Goal: Check status

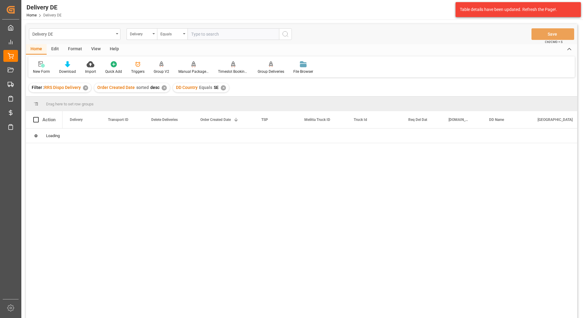
click at [86, 88] on div "✕" at bounding box center [85, 87] width 5 height 5
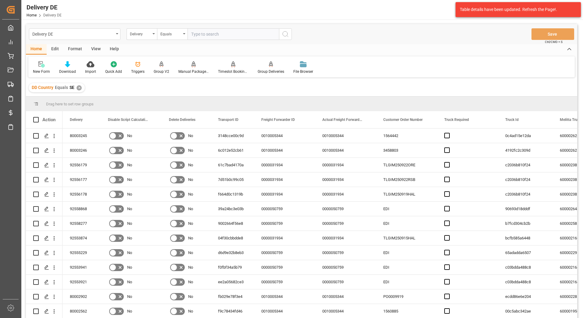
click at [204, 33] on input "text" at bounding box center [232, 34] width 91 height 12
drag, startPoint x: 187, startPoint y: 35, endPoint x: 173, endPoint y: 35, distance: 14.6
click at [173, 35] on div "Delivery Equals 9255942" at bounding box center [209, 34] width 165 height 12
type input "92559142"
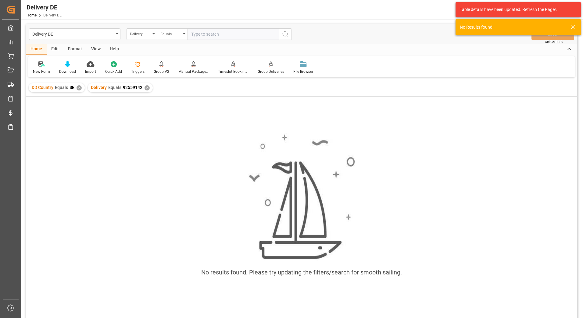
click at [80, 89] on div "✕" at bounding box center [79, 87] width 5 height 5
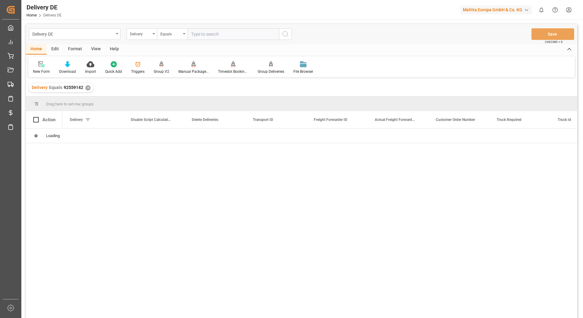
click at [85, 88] on div "✕" at bounding box center [87, 87] width 5 height 5
